Goal: Information Seeking & Learning: Learn about a topic

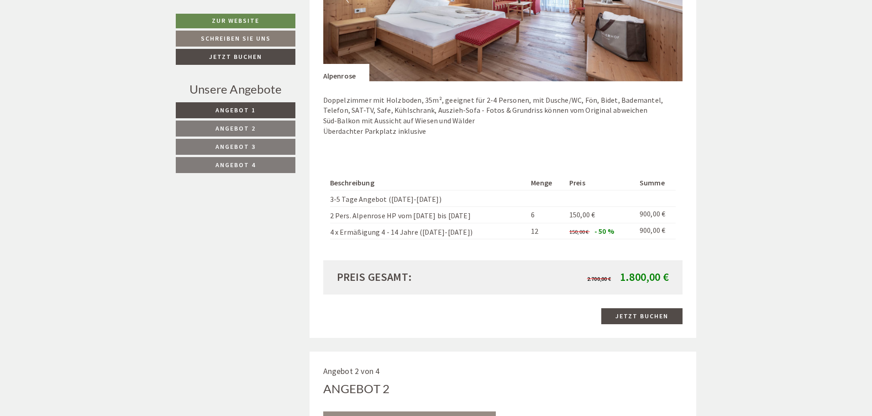
scroll to position [822, 0]
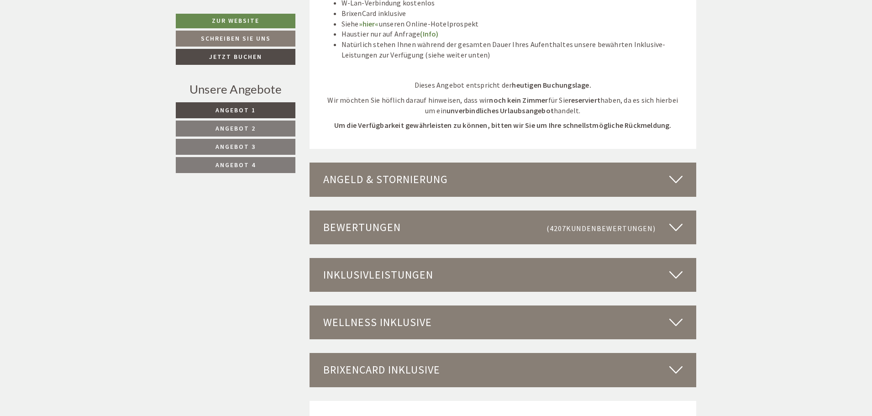
scroll to position [2464, 0]
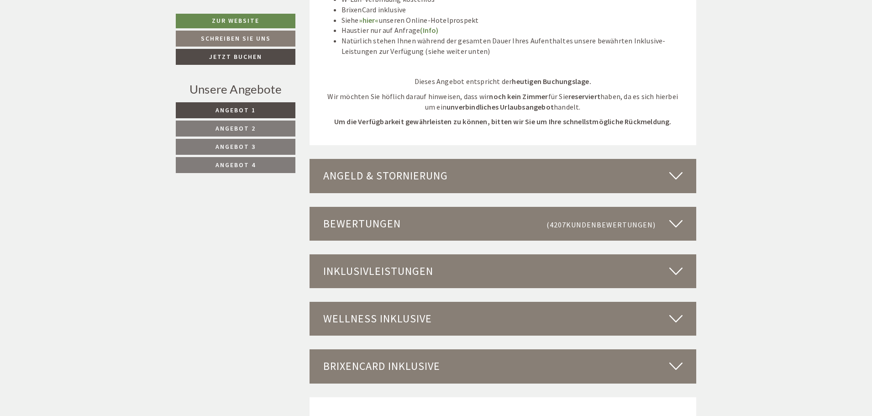
click at [682, 221] on icon at bounding box center [675, 224] width 13 height 16
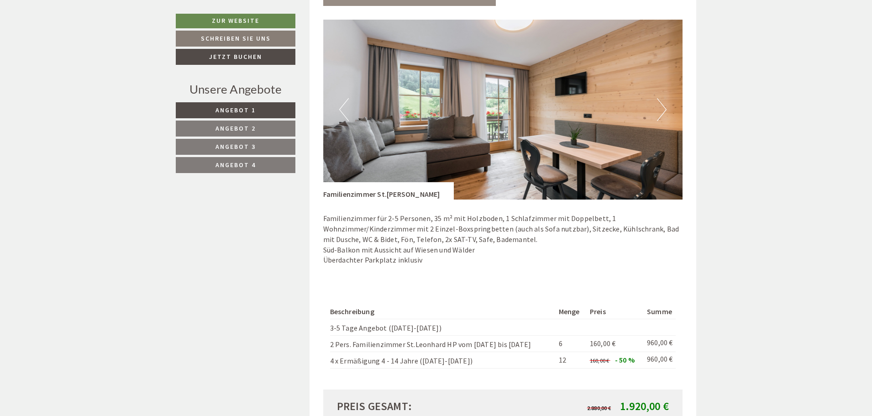
scroll to position [1916, 0]
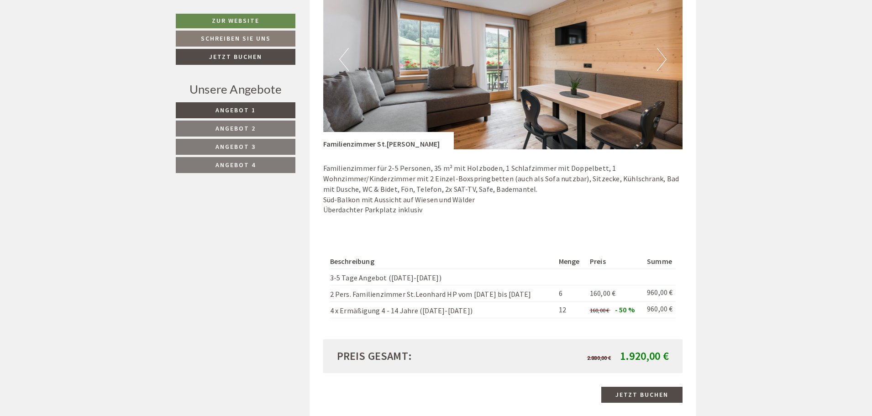
click at [660, 60] on button "Next" at bounding box center [662, 59] width 10 height 23
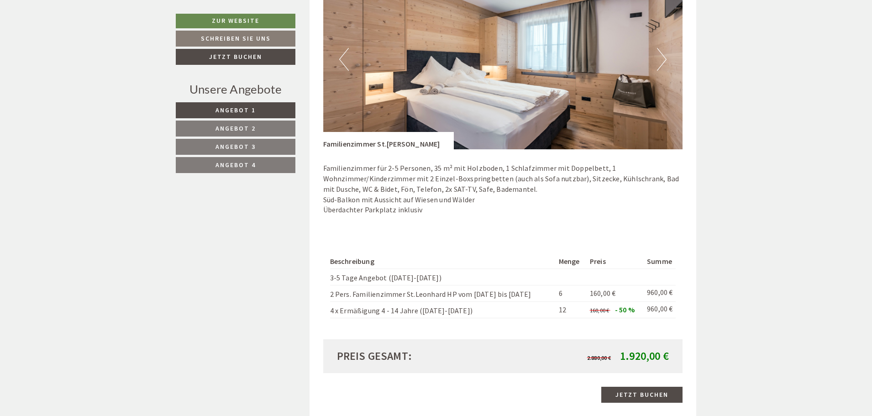
click at [660, 60] on button "Next" at bounding box center [662, 59] width 10 height 23
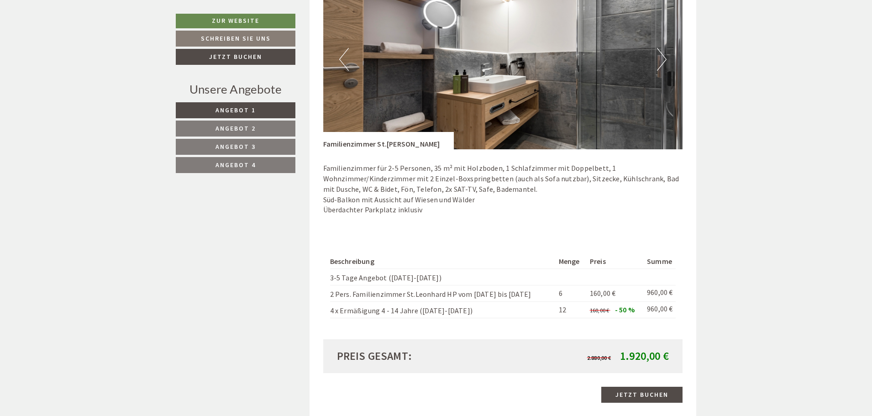
click at [660, 60] on button "Next" at bounding box center [662, 59] width 10 height 23
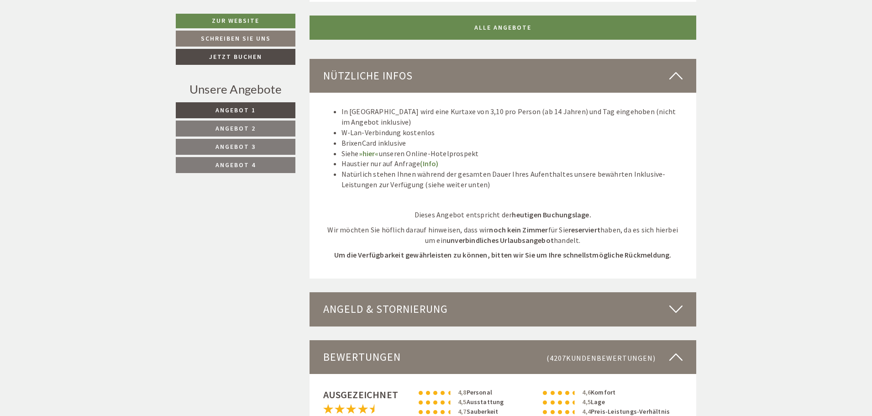
scroll to position [2418, 0]
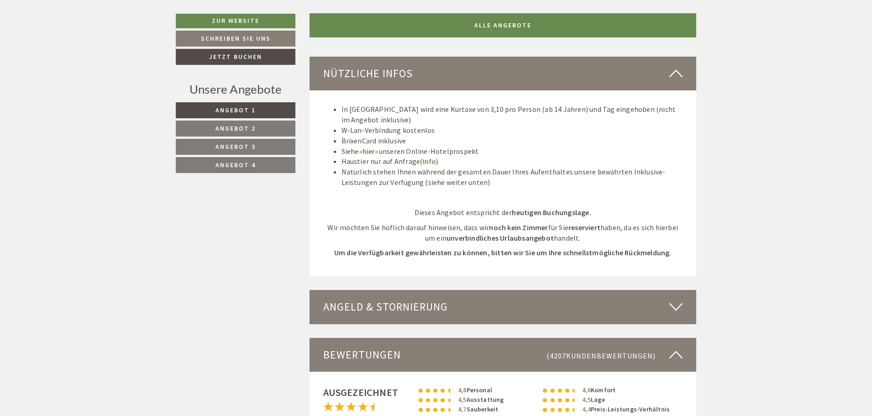
scroll to position [2327, 0]
